Goal: Task Accomplishment & Management: Use online tool/utility

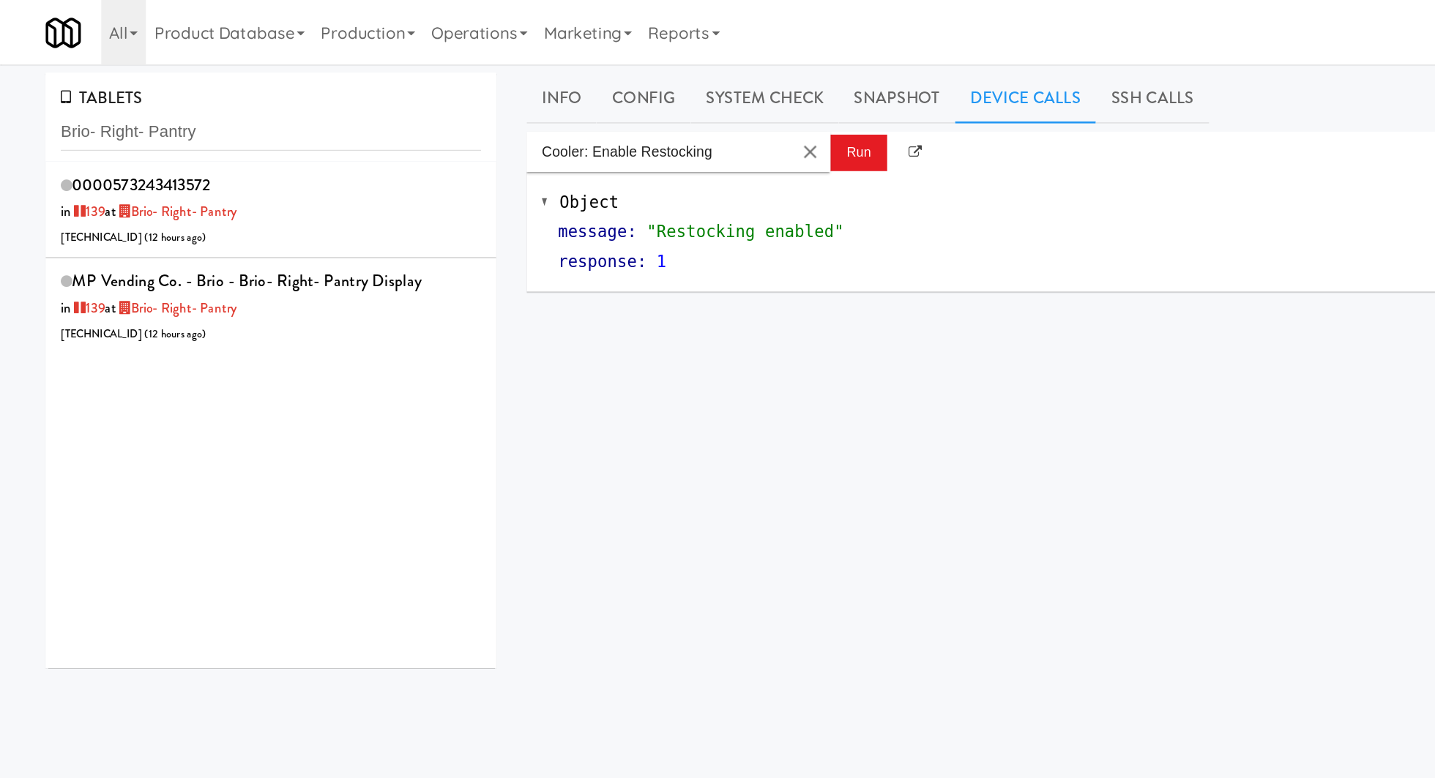
click at [171, 86] on input "Brio- Right- Pantry" at bounding box center [196, 95] width 304 height 27
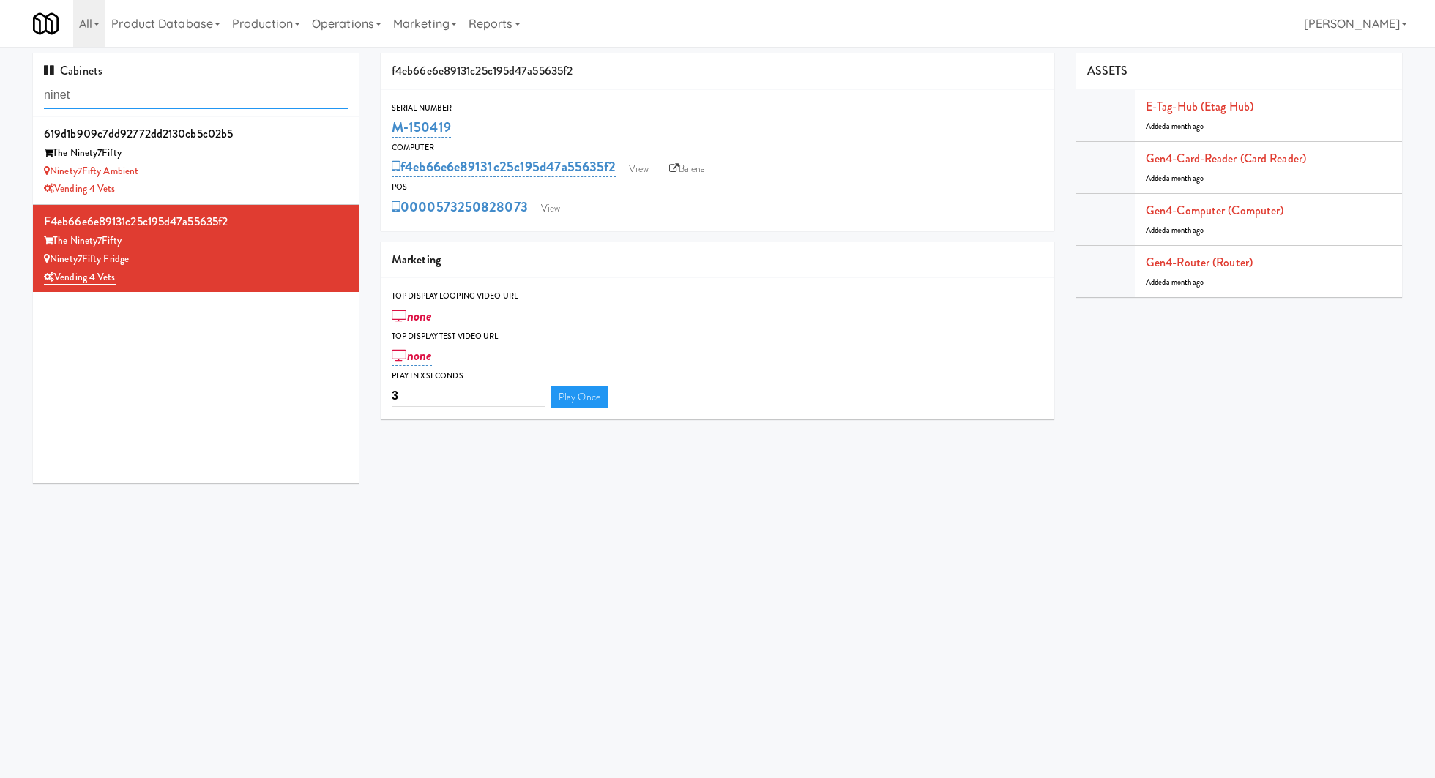
click at [212, 95] on input "ninet" at bounding box center [196, 95] width 304 height 27
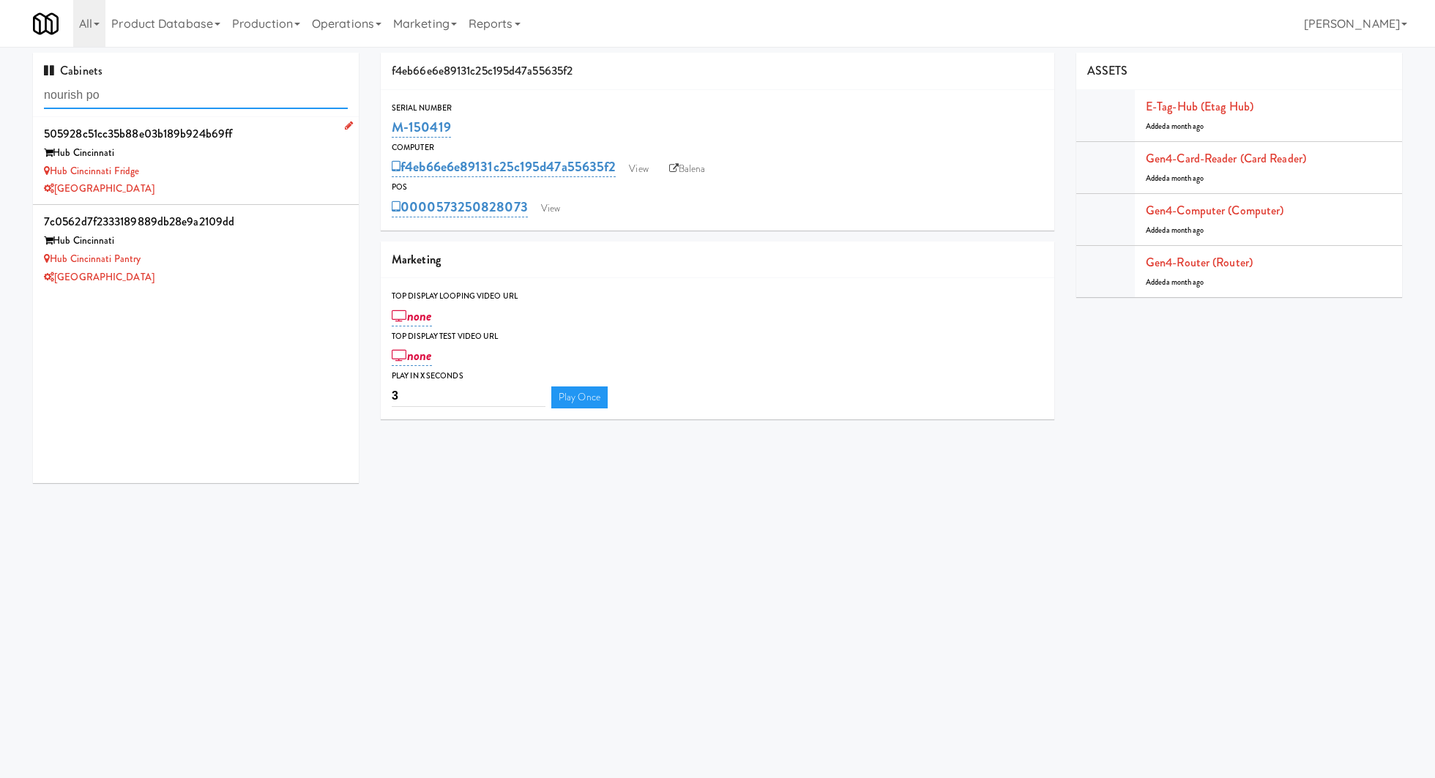
type input "nourish po"
click at [274, 185] on div "[GEOGRAPHIC_DATA]" at bounding box center [196, 189] width 304 height 18
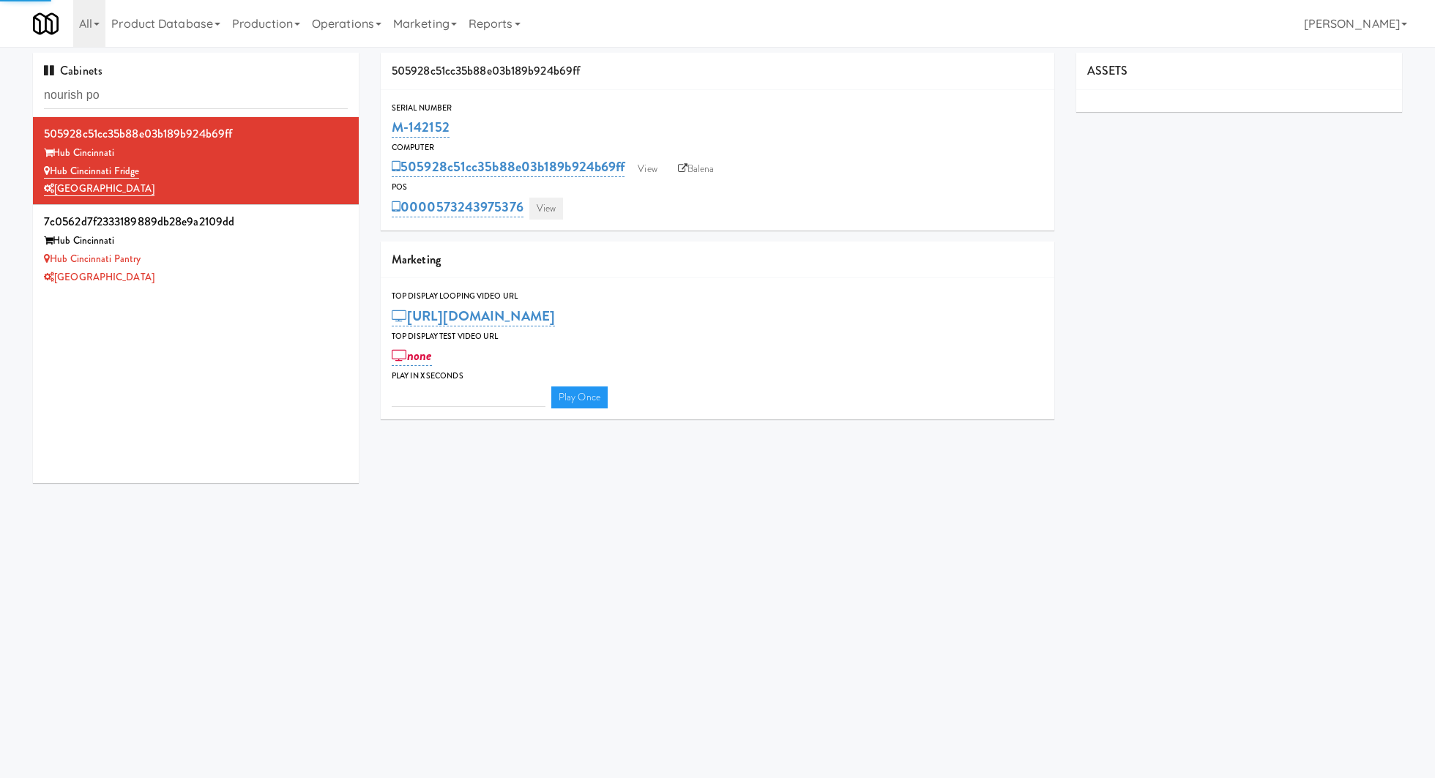
type input "3"
click at [552, 201] on link "View" at bounding box center [546, 209] width 34 height 22
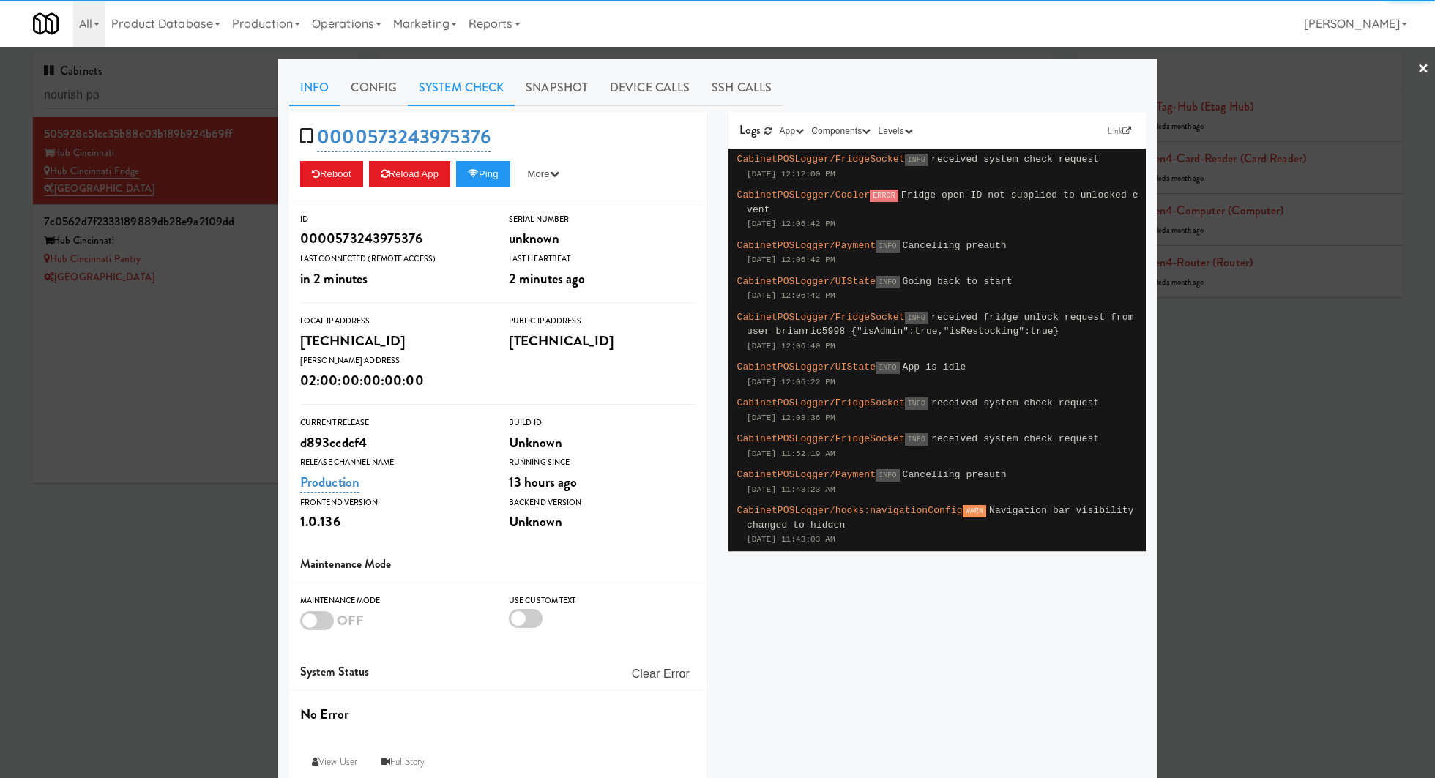
click at [464, 87] on link "System Check" at bounding box center [461, 88] width 107 height 37
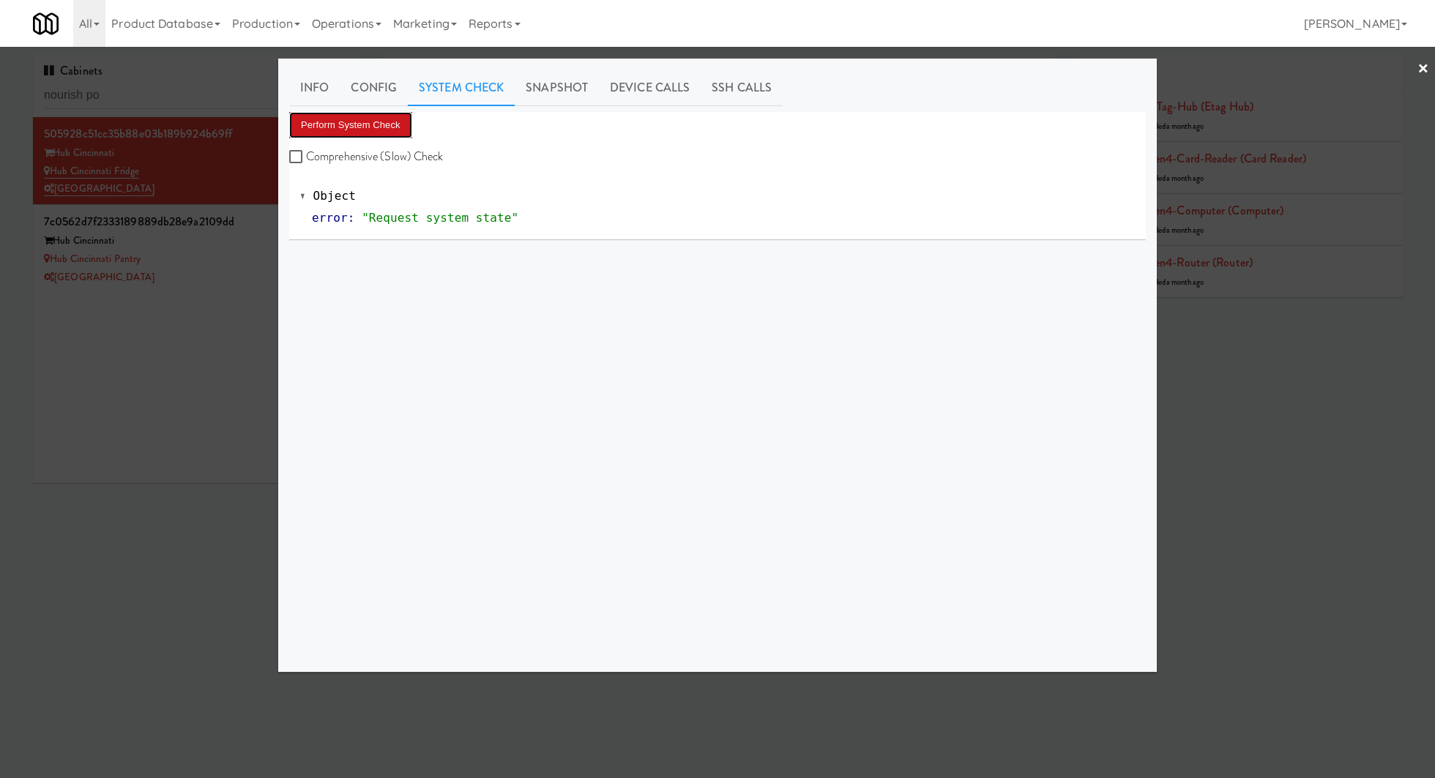
click at [354, 122] on button "Perform System Check" at bounding box center [350, 125] width 123 height 26
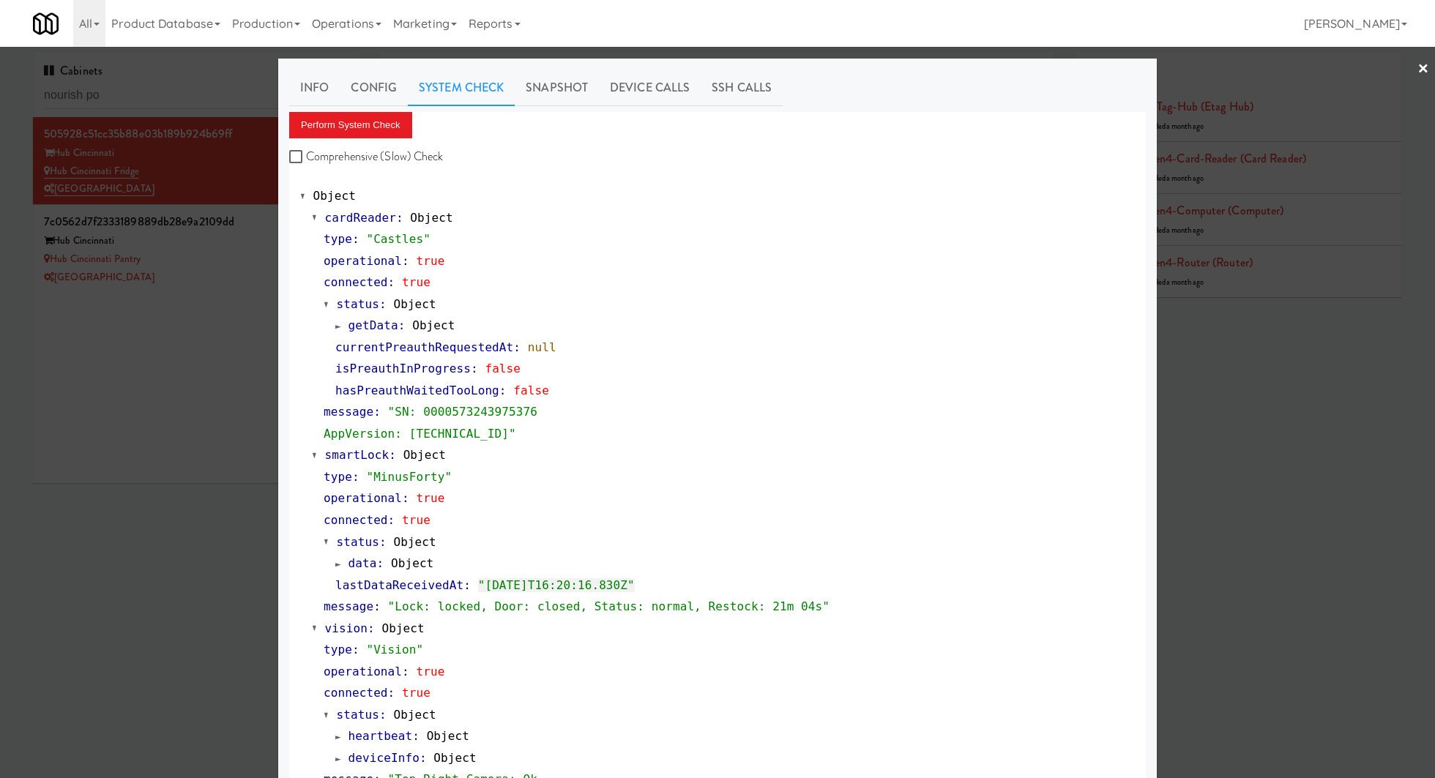
click at [239, 275] on div at bounding box center [717, 389] width 1435 height 778
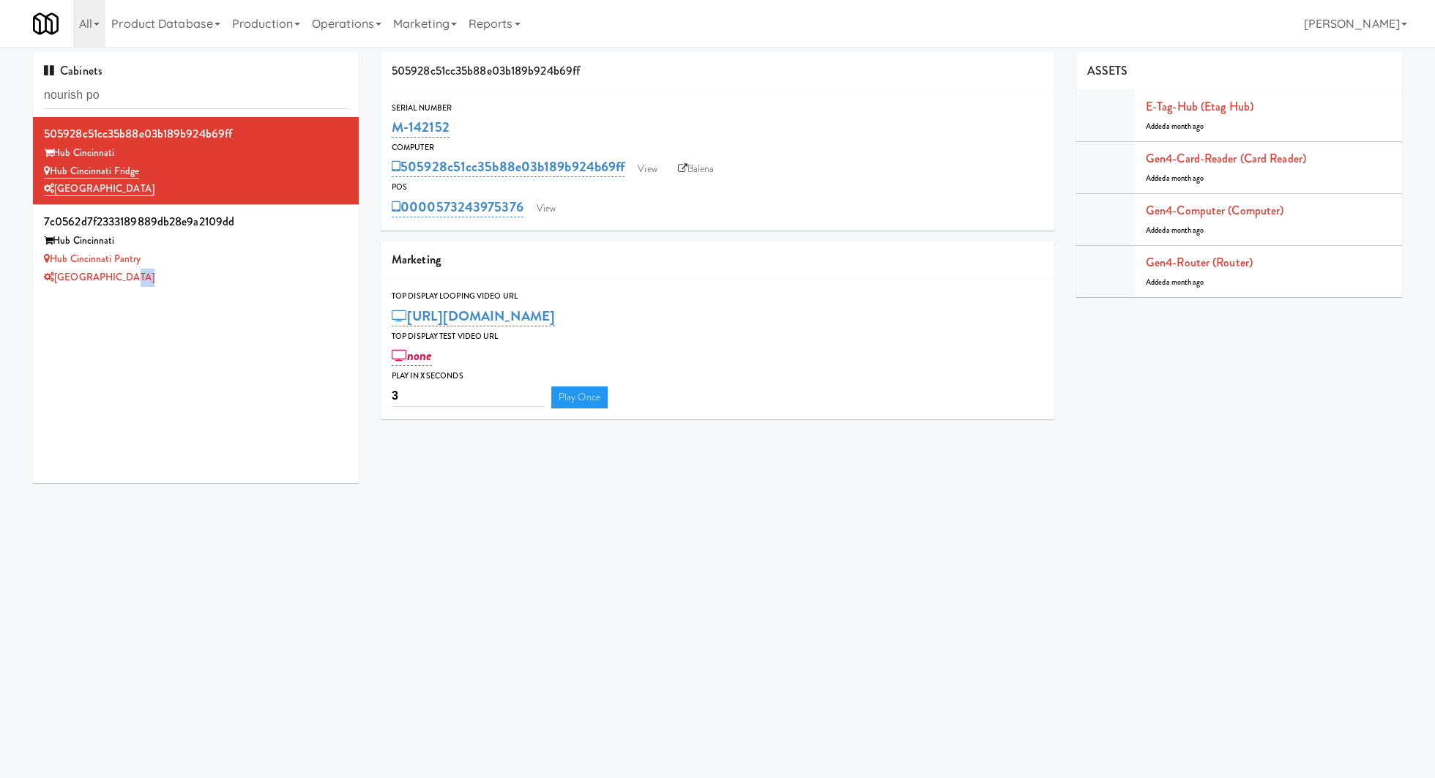
click at [239, 275] on div "[GEOGRAPHIC_DATA]" at bounding box center [196, 278] width 304 height 18
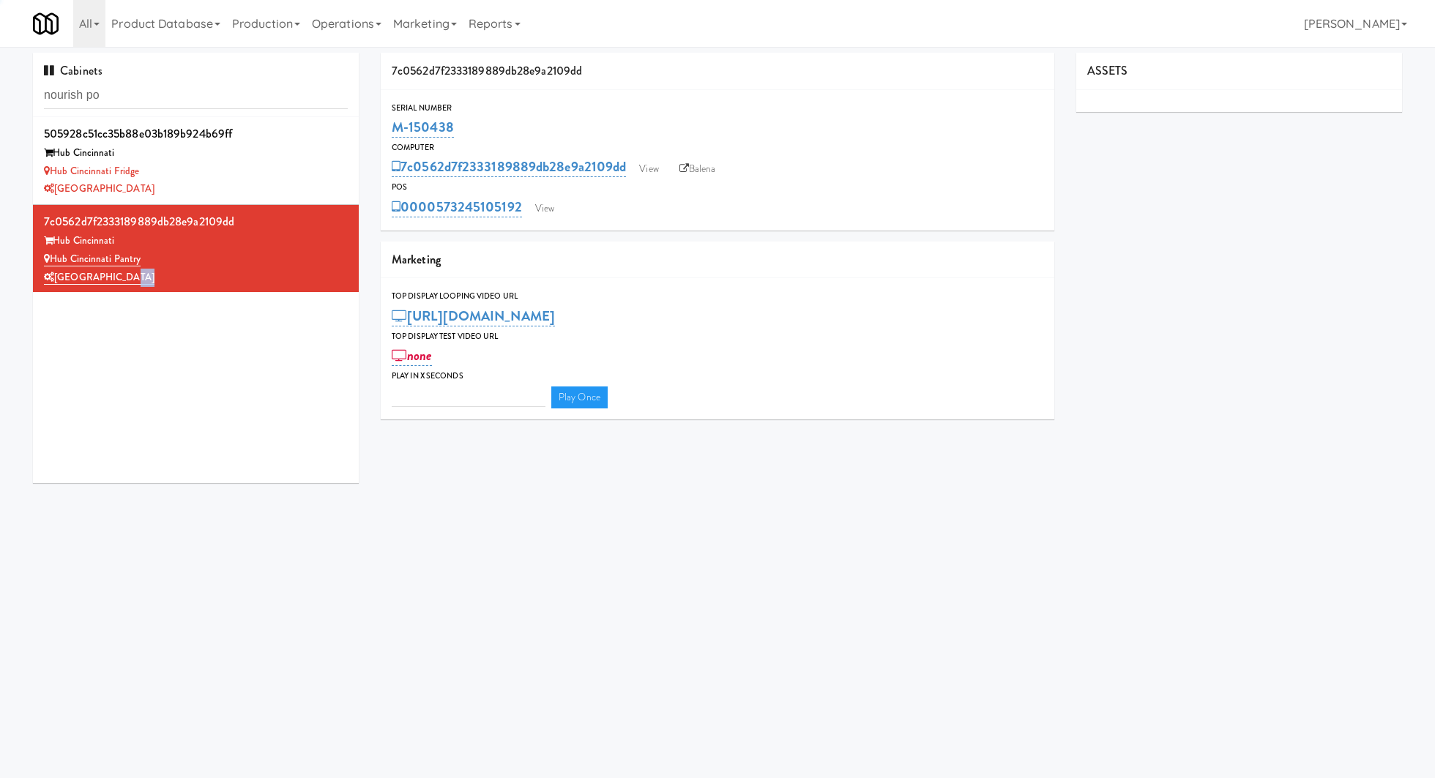
type input "3"
click at [549, 220] on div "Serial Number M-150438 Computer 7c0562d7f2333189889db28e9a2109dd View Balena PO…" at bounding box center [718, 160] width 674 height 141
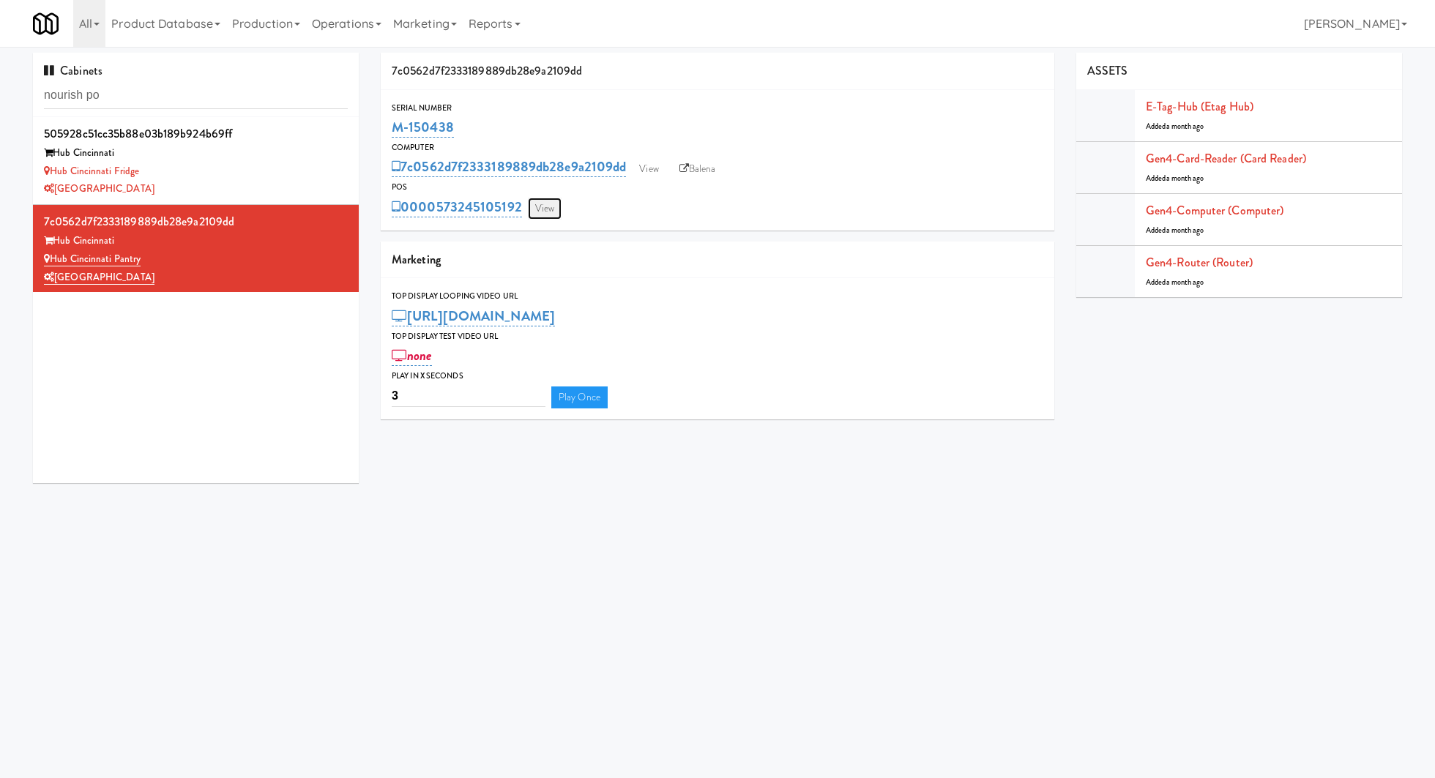
click at [547, 202] on link "View" at bounding box center [545, 209] width 34 height 22
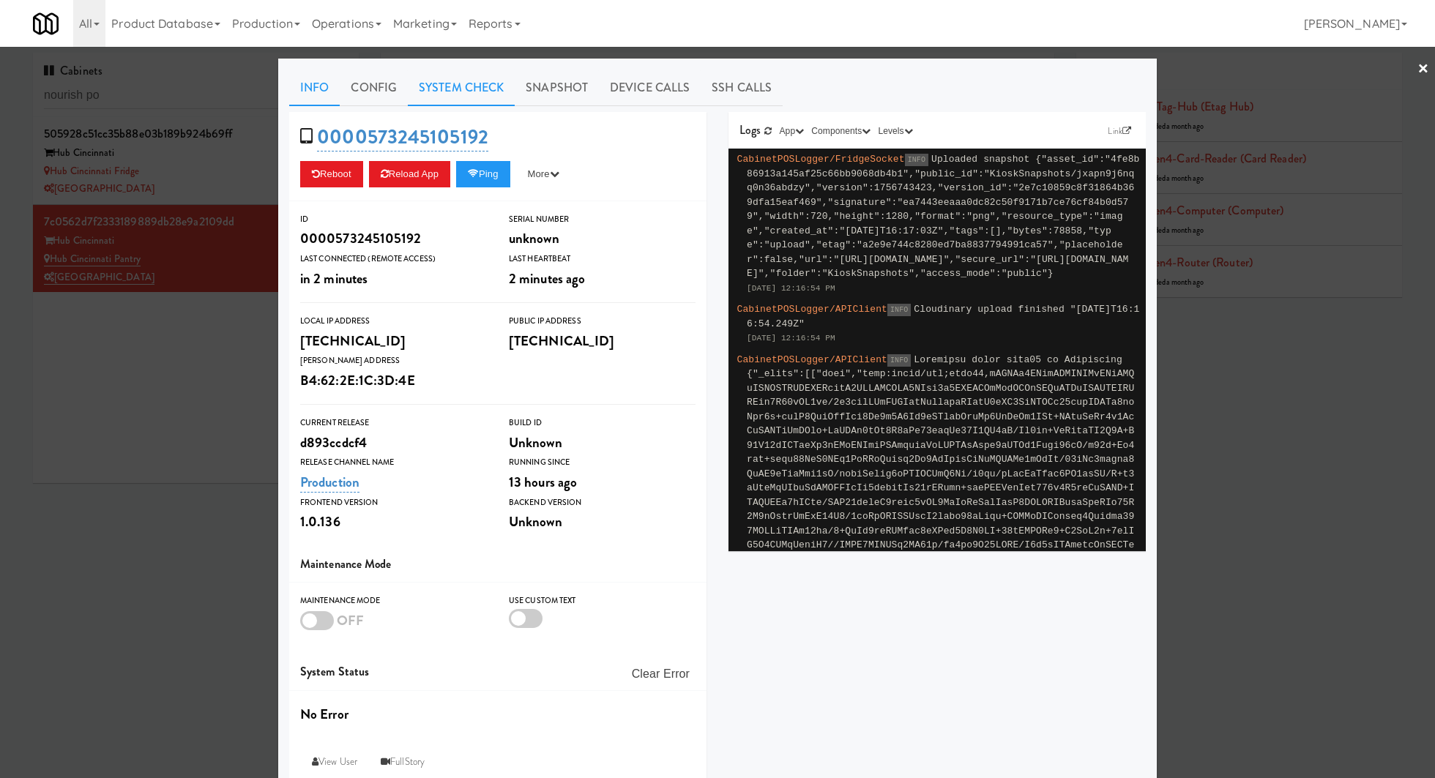
click at [472, 96] on link "System Check" at bounding box center [461, 88] width 107 height 37
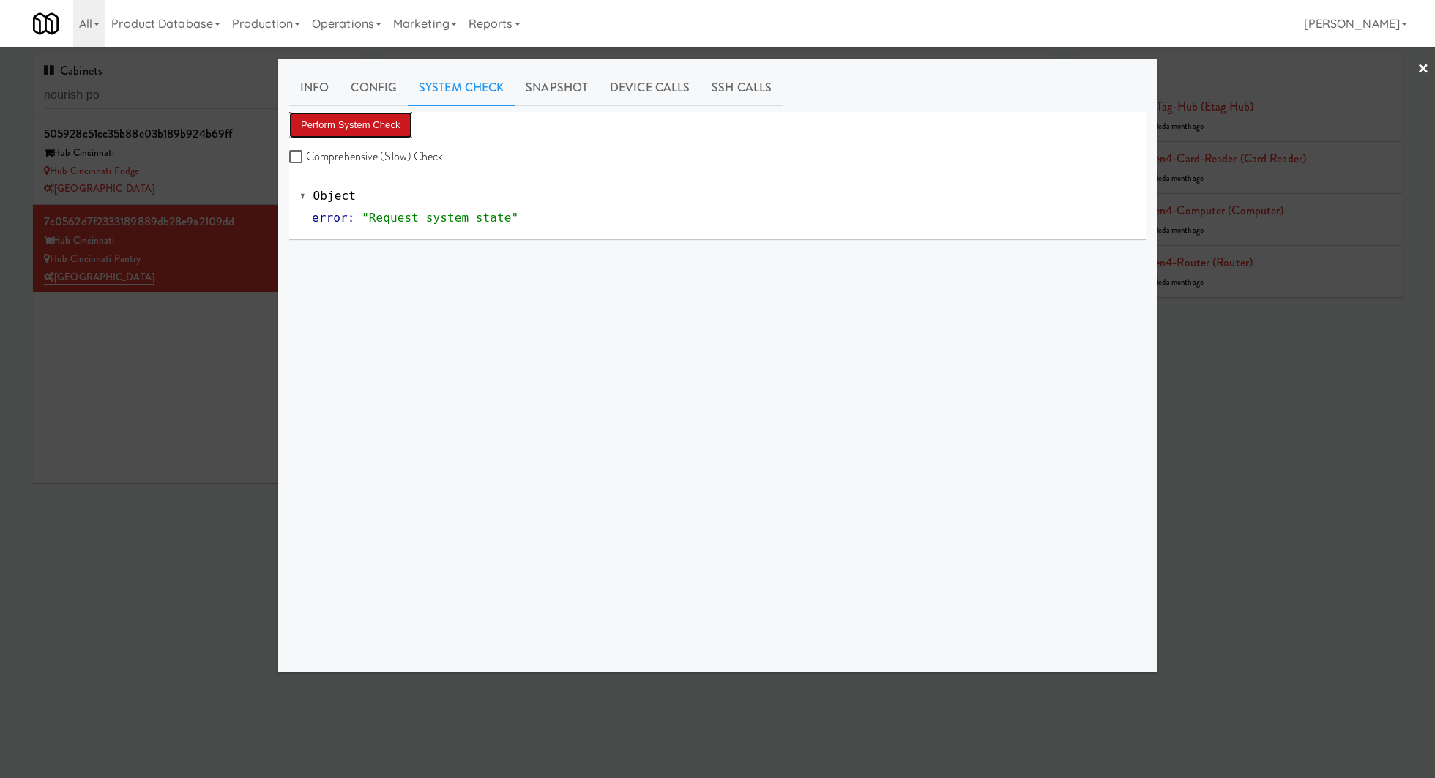
click at [384, 129] on button "Perform System Check" at bounding box center [350, 125] width 123 height 26
